Goal: Check status: Check status

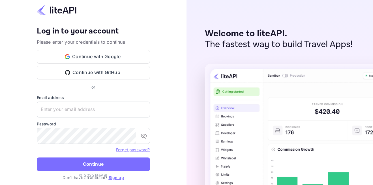
type input "adminpassword_support@yandex-team.ru"
click at [92, 163] on button "Continue" at bounding box center [93, 164] width 113 height 14
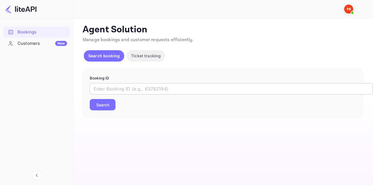
click at [143, 90] on input "text" at bounding box center [231, 88] width 283 height 11
paste input "9132122"
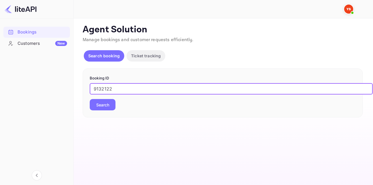
type input "9132122"
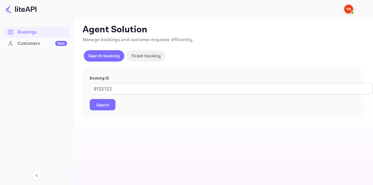
click at [109, 104] on button "Search" at bounding box center [103, 104] width 26 height 11
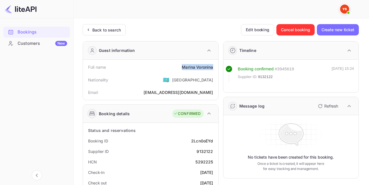
drag, startPoint x: 181, startPoint y: 67, endPoint x: 214, endPoint y: 67, distance: 33.4
click at [214, 67] on div "Full name [PERSON_NAME]" at bounding box center [150, 67] width 131 height 10
copy div "[PERSON_NAME]"
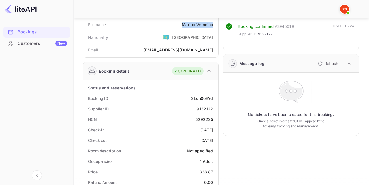
scroll to position [85, 0]
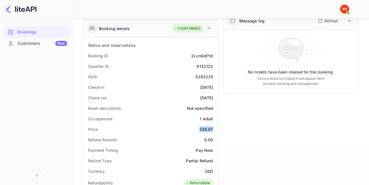
drag, startPoint x: 196, startPoint y: 127, endPoint x: 213, endPoint y: 129, distance: 17.1
click at [213, 129] on div "Price 338.87" at bounding box center [150, 129] width 131 height 10
copy div "338.87"
